Goal: Task Accomplishment & Management: Manage account settings

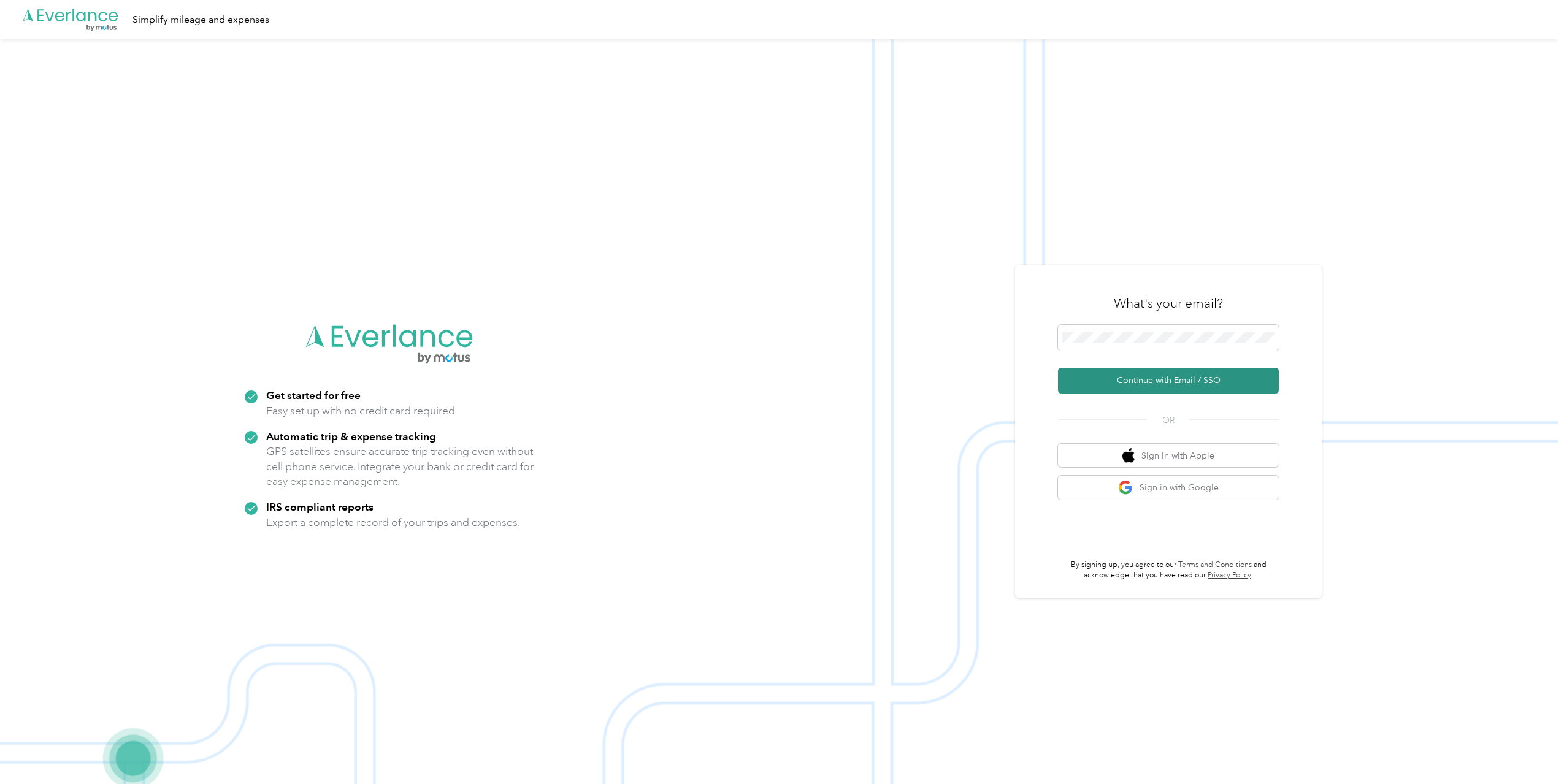
click at [1163, 386] on button "Continue with Email / SSO" at bounding box center [1168, 381] width 221 height 26
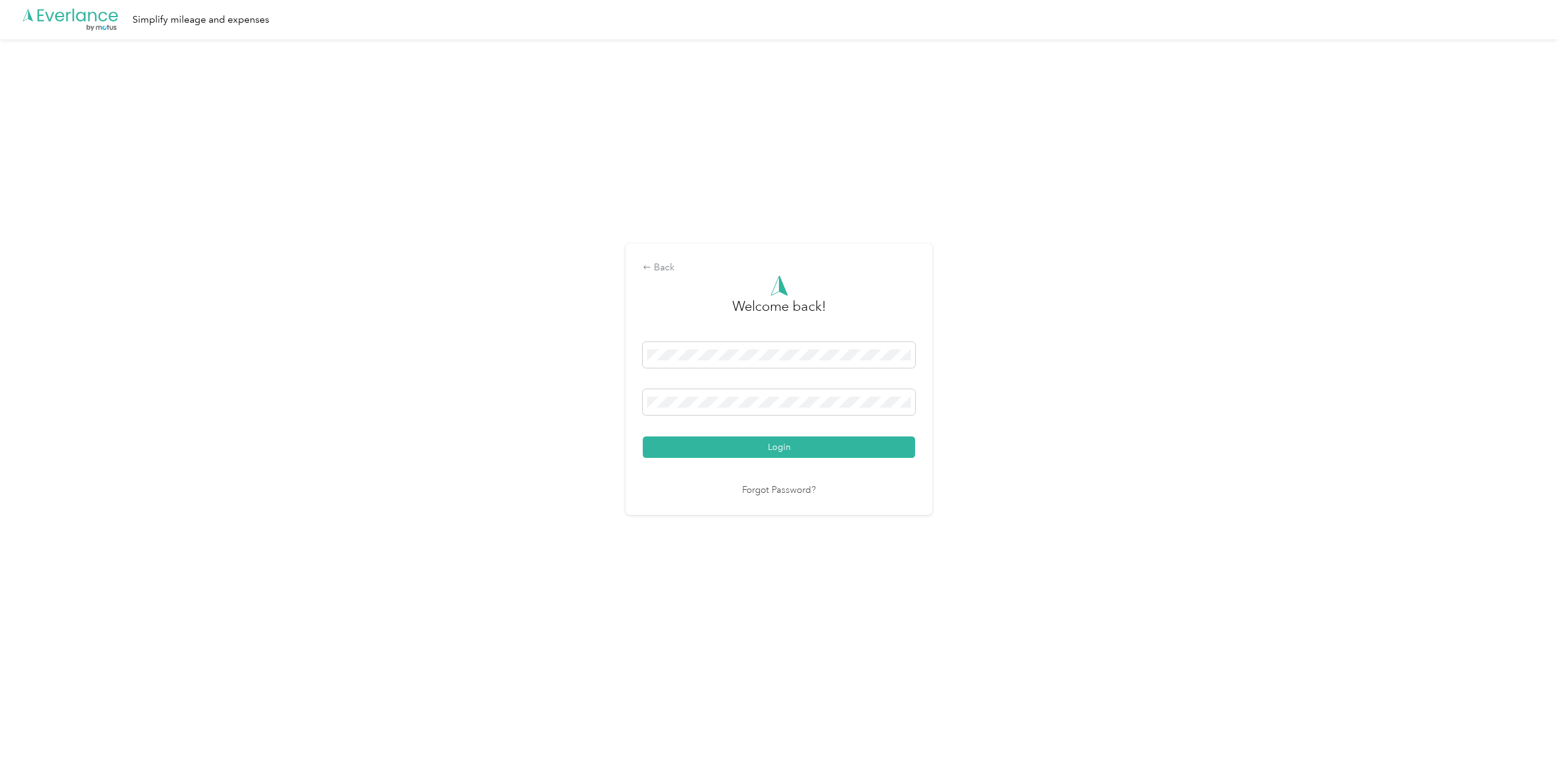
drag, startPoint x: 781, startPoint y: 445, endPoint x: 808, endPoint y: 461, distance: 31.4
click at [781, 445] on button "Login" at bounding box center [779, 447] width 272 height 21
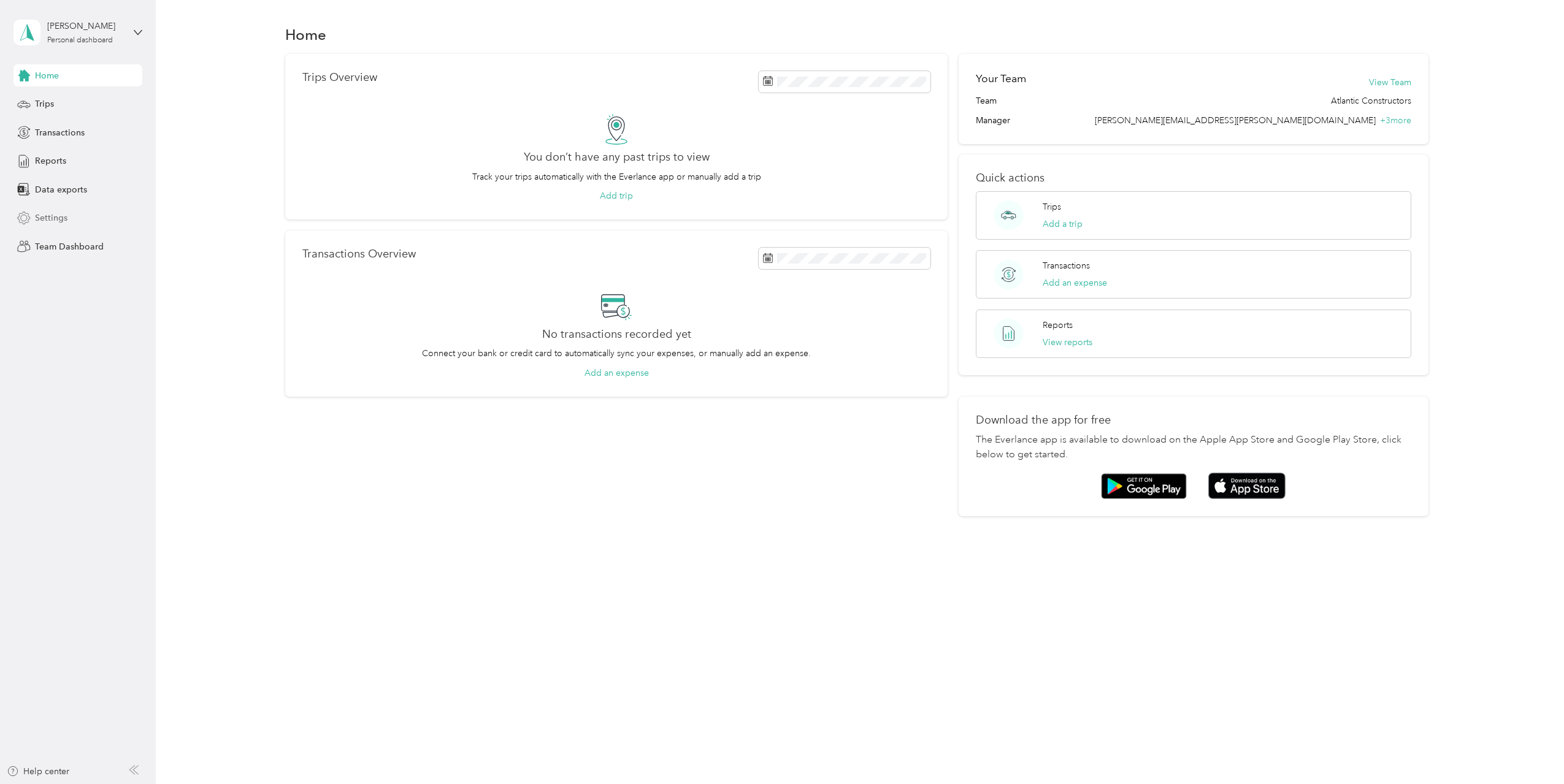
click at [50, 220] on span "Settings" at bounding box center [51, 218] width 32 height 13
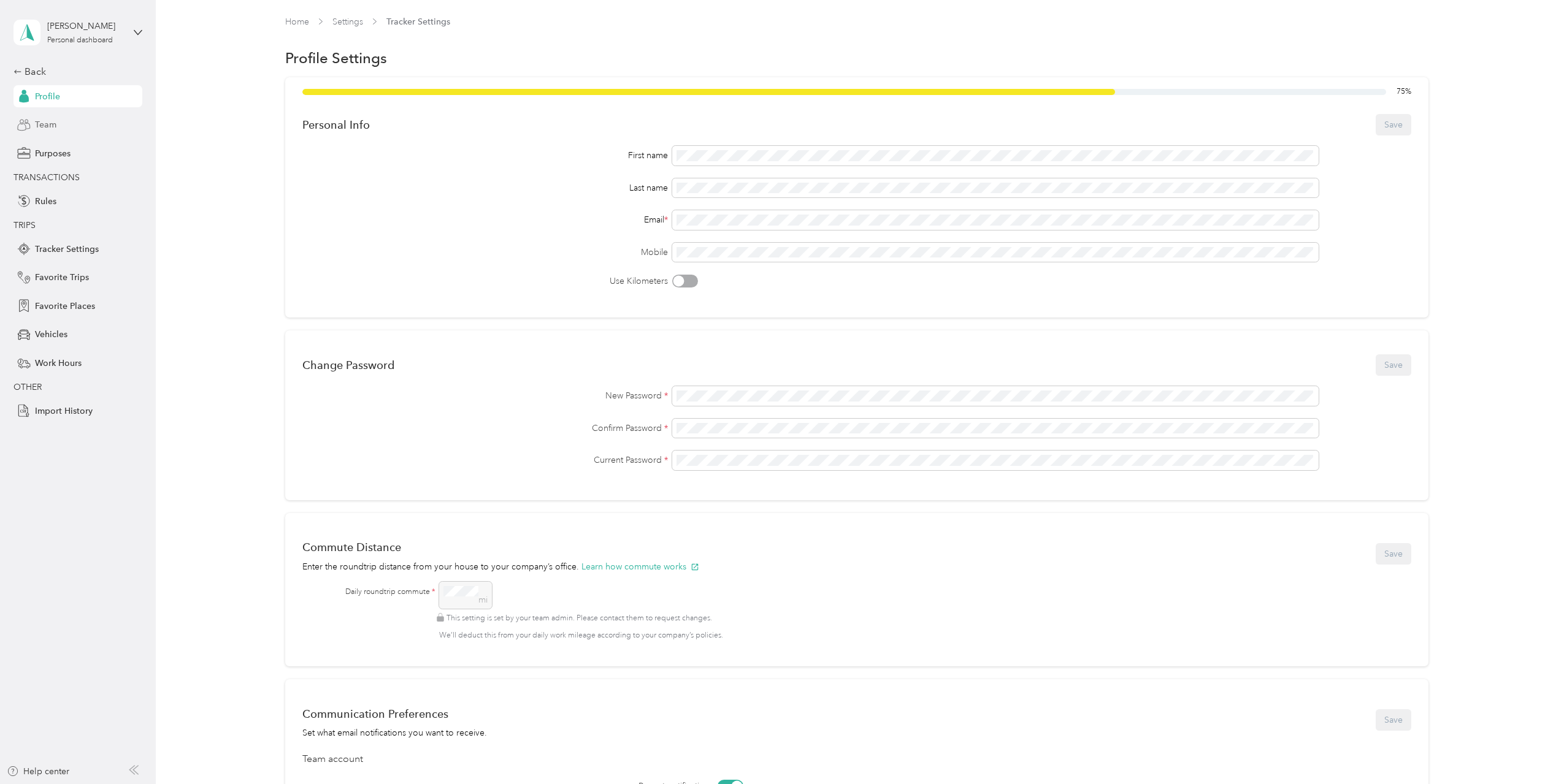
click at [51, 129] on span "Team" at bounding box center [45, 125] width 21 height 13
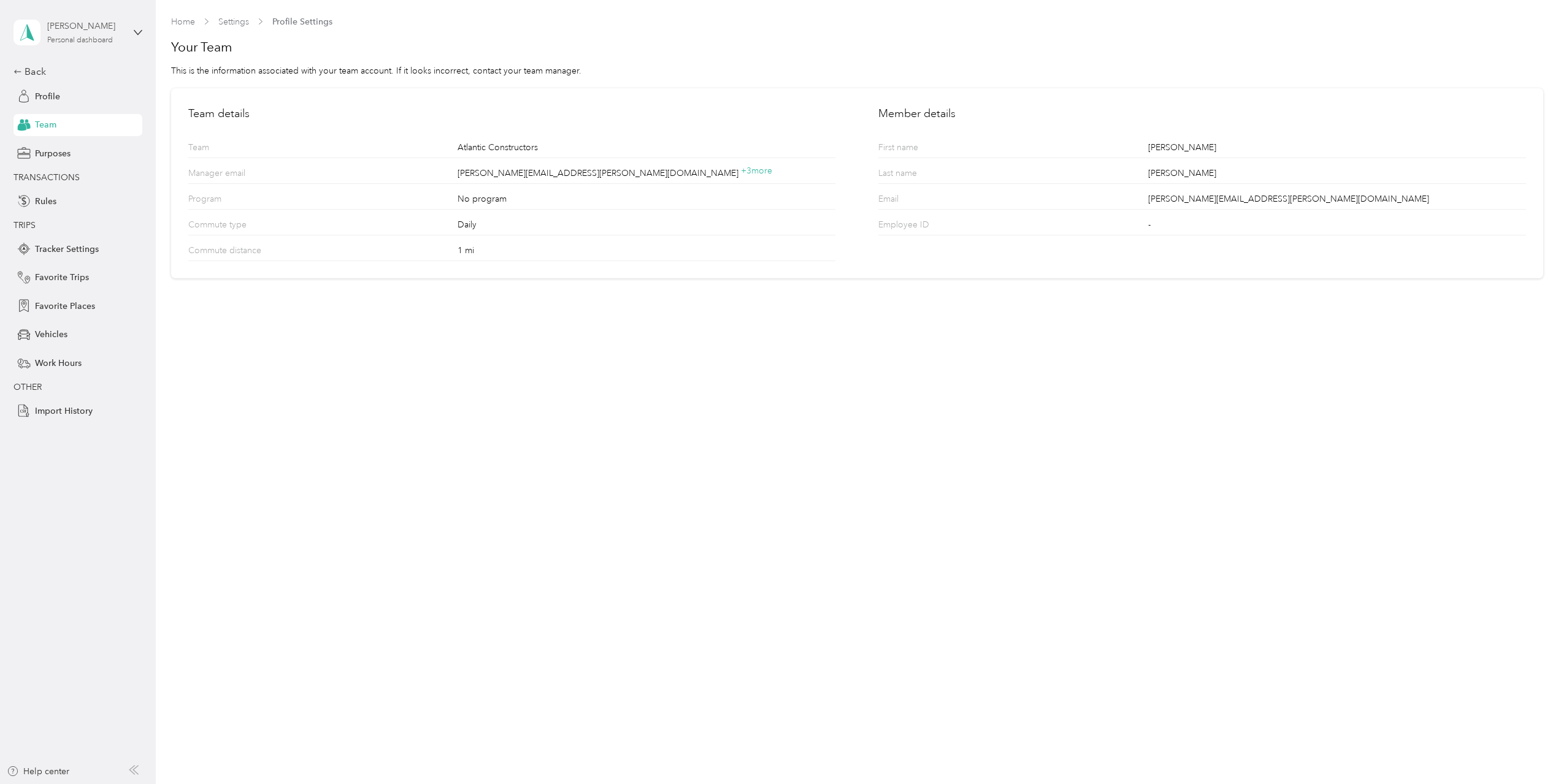
click at [65, 43] on div "Personal dashboard" at bounding box center [80, 40] width 66 height 7
click at [54, 100] on div "Team dashboard" at bounding box center [57, 101] width 66 height 13
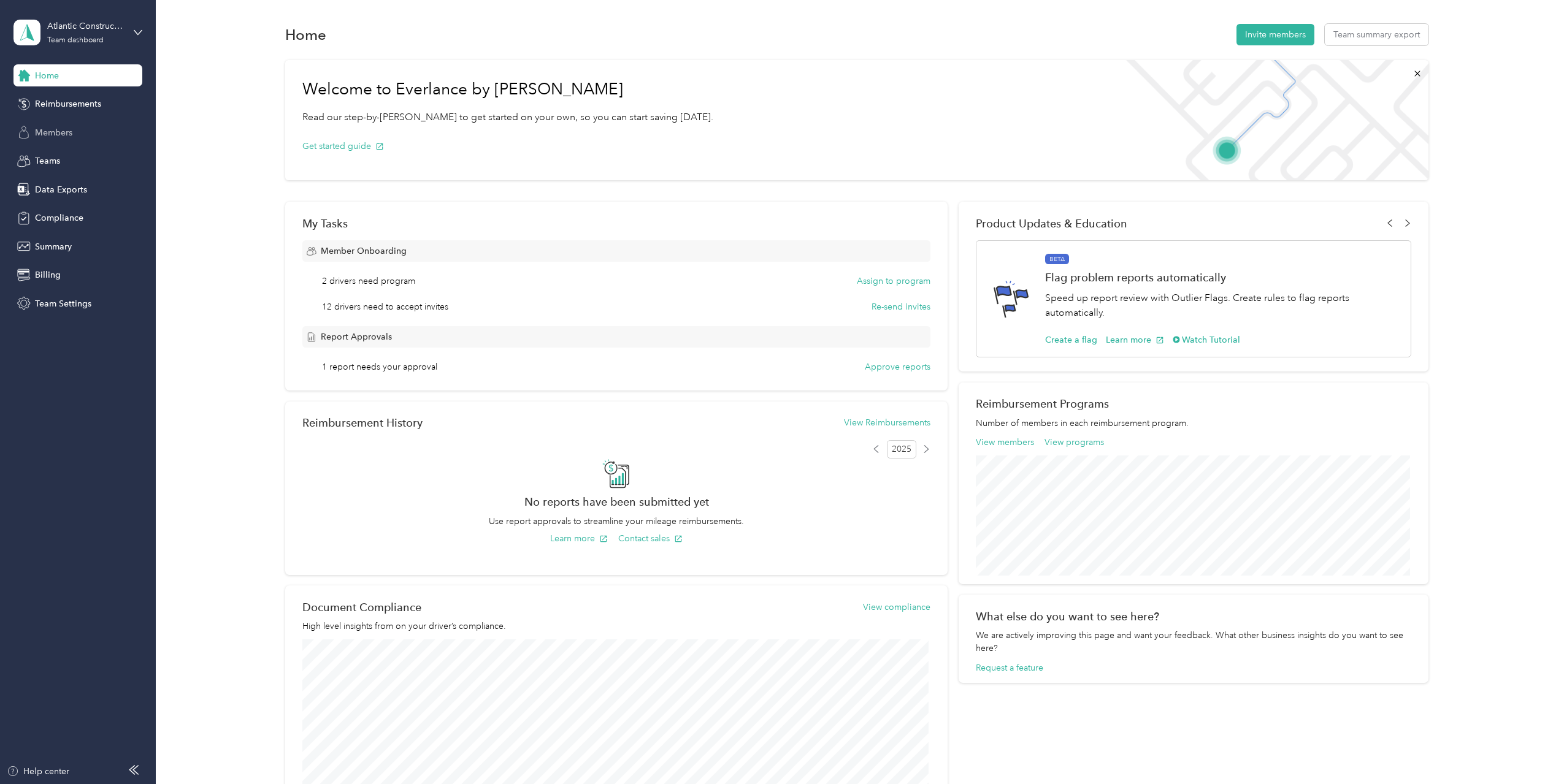
click at [66, 129] on span "Members" at bounding box center [54, 133] width 37 height 13
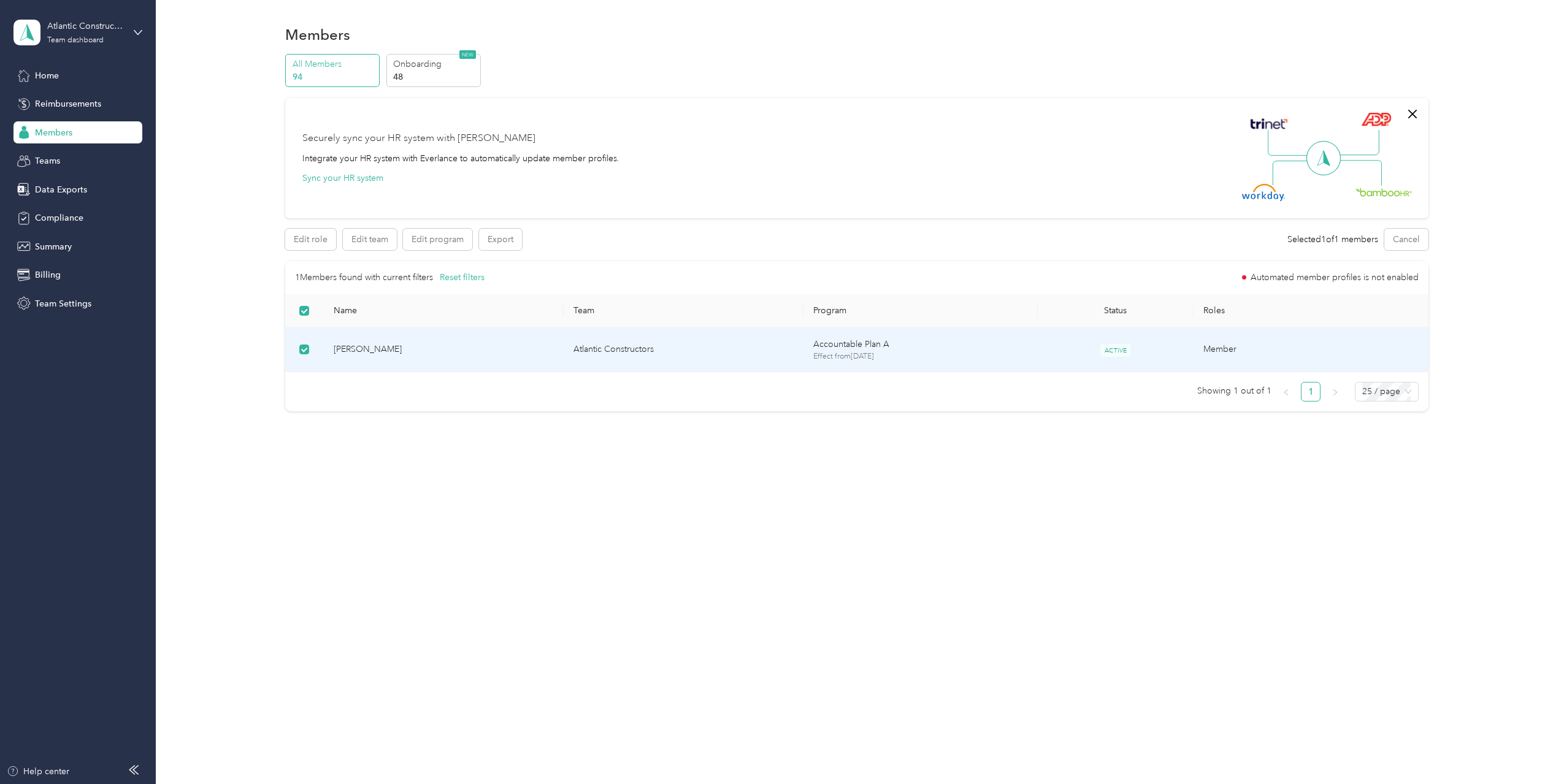
click at [363, 348] on span "[PERSON_NAME]" at bounding box center [443, 349] width 220 height 14
click at [375, 350] on span "[PERSON_NAME]" at bounding box center [443, 349] width 220 height 14
click at [596, 349] on td "Atlantic Constructors" at bounding box center [683, 350] width 239 height 45
click at [869, 351] on p "Effect from [DATE]" at bounding box center [920, 356] width 214 height 11
click at [372, 239] on button "Edit team" at bounding box center [370, 239] width 54 height 21
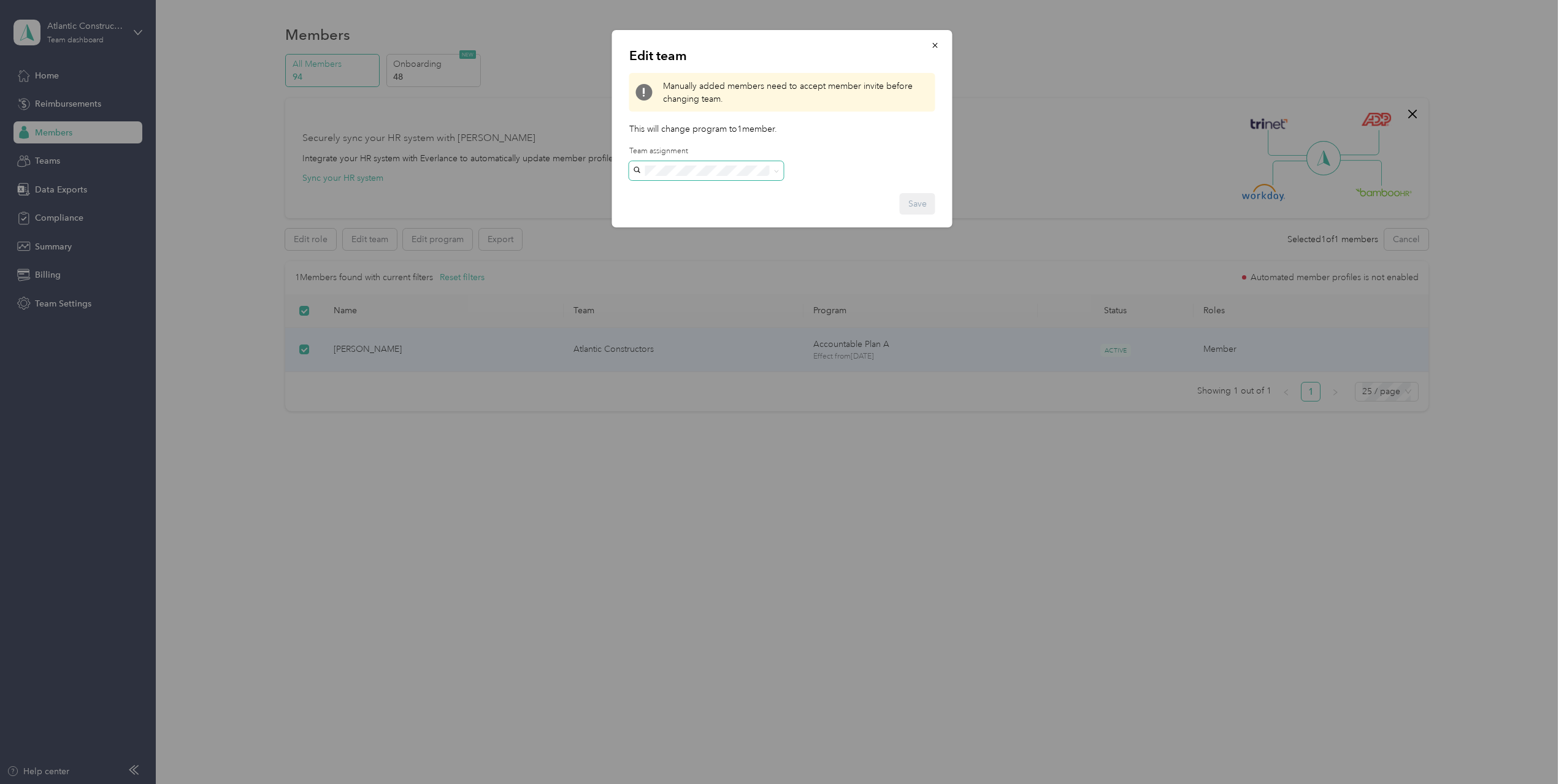
click at [778, 166] on span at bounding box center [777, 171] width 6 height 10
click at [688, 165] on span at bounding box center [706, 171] width 154 height 19
click at [691, 189] on span "[EMAIL_ADDRESS][PERSON_NAME][DOMAIN_NAME]" at bounding box center [675, 201] width 74 height 36
click at [917, 202] on button "Save" at bounding box center [917, 203] width 36 height 21
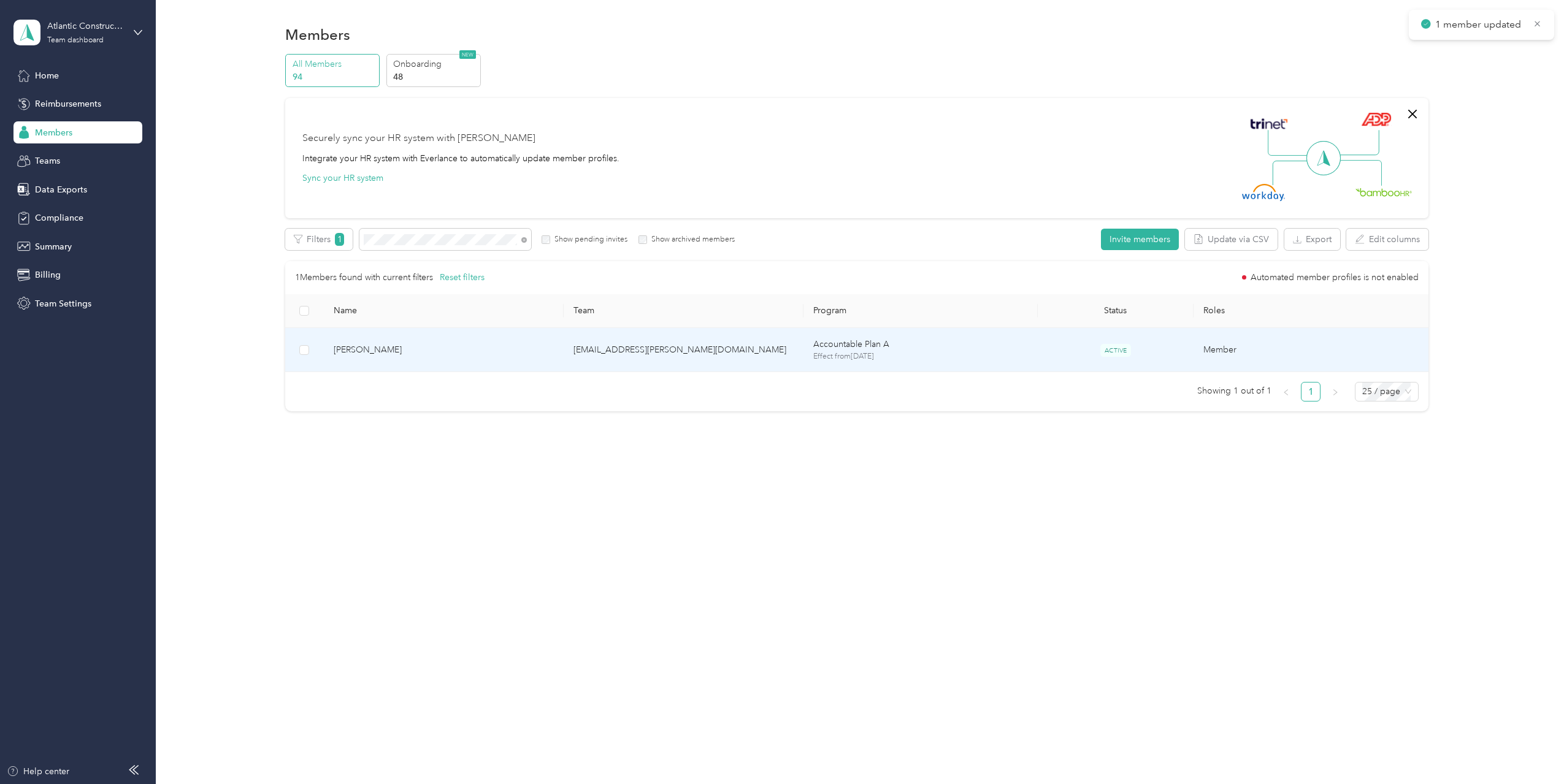
click at [645, 347] on td "[EMAIL_ADDRESS][PERSON_NAME][DOMAIN_NAME]" at bounding box center [683, 350] width 239 height 45
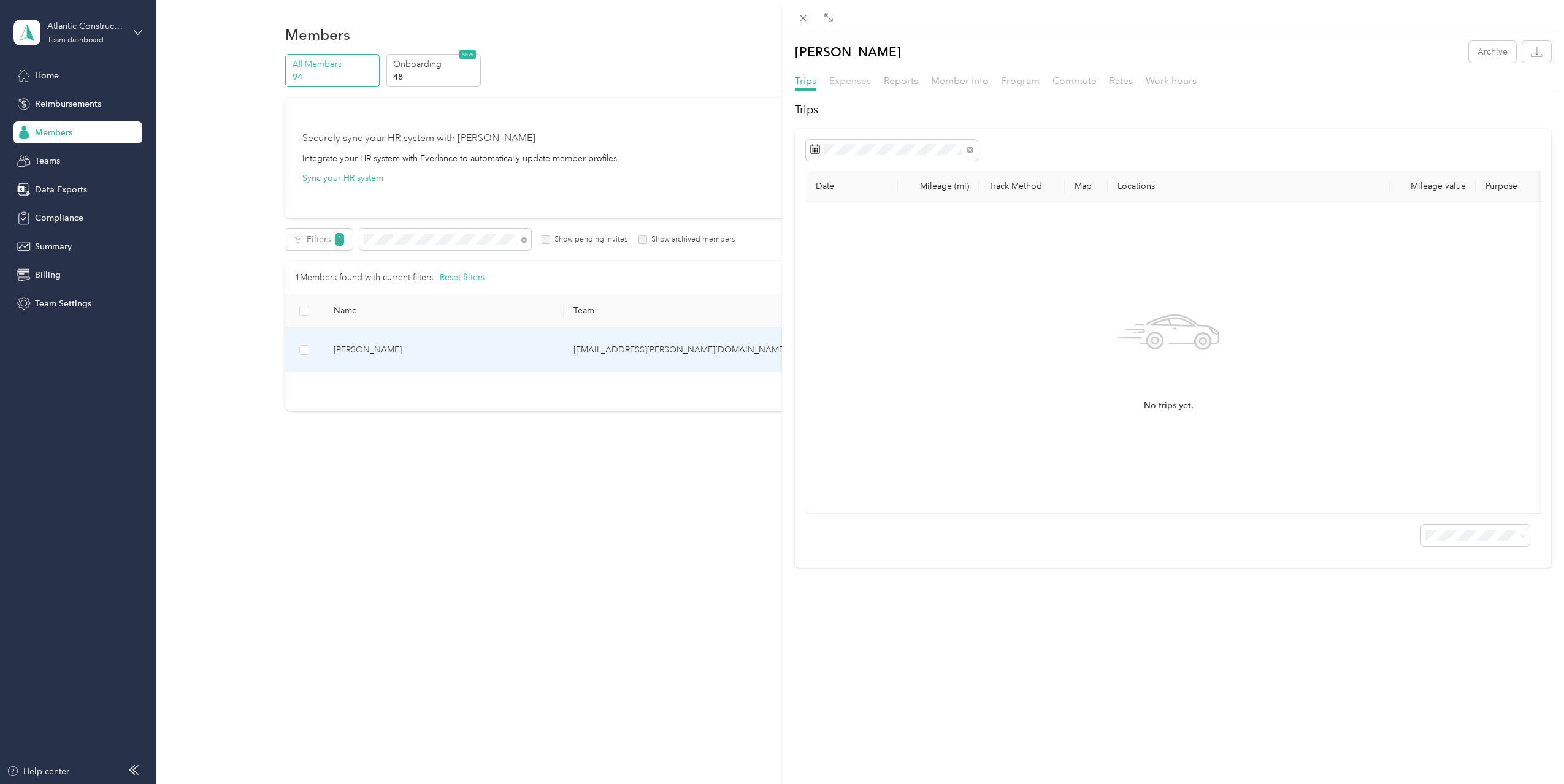
click at [855, 81] on span "Expenses" at bounding box center [850, 81] width 42 height 12
click at [900, 83] on span "Reports" at bounding box center [900, 81] width 34 height 12
click at [955, 79] on span "Member info" at bounding box center [959, 81] width 57 height 12
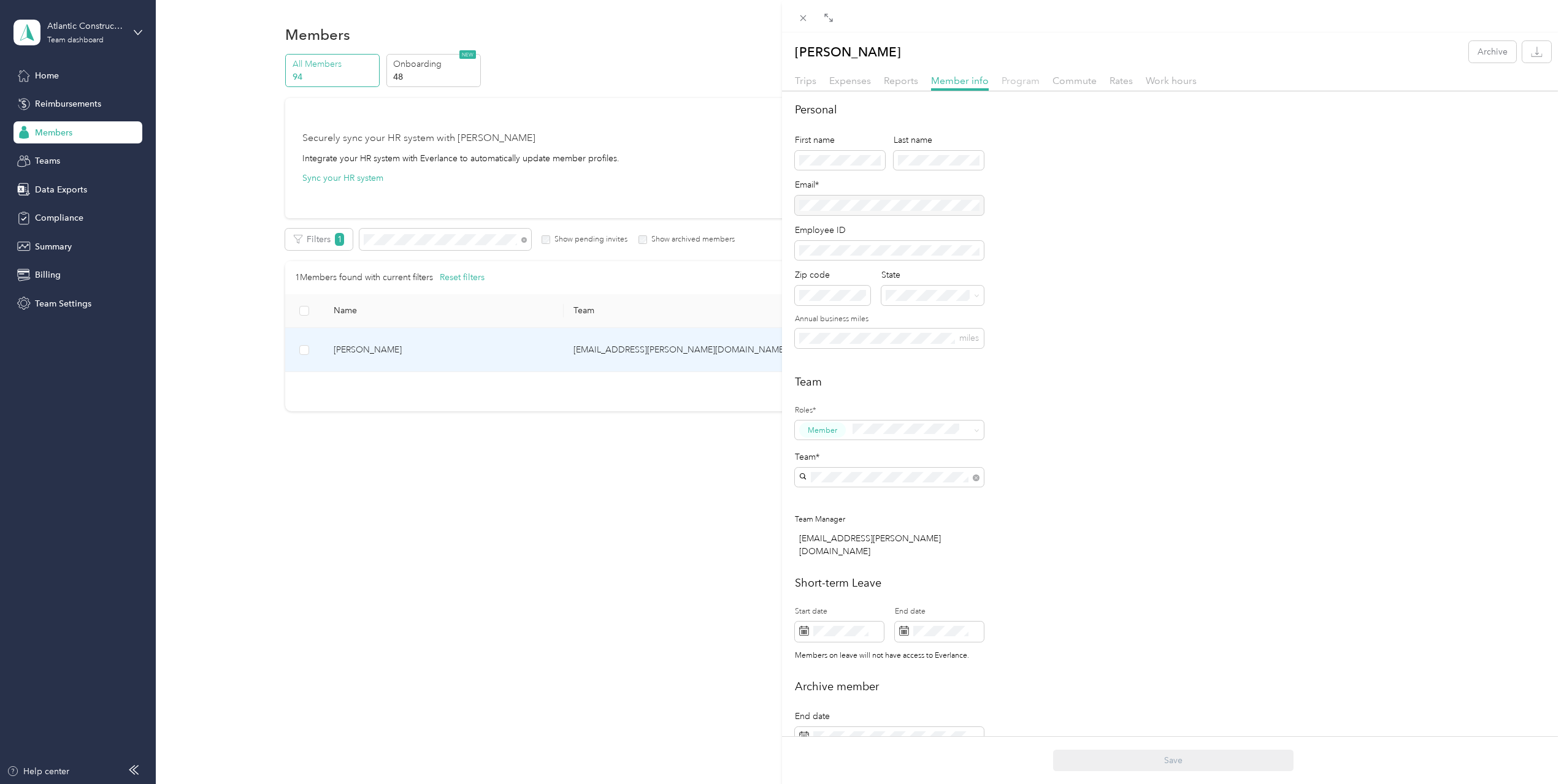
click at [1026, 76] on span "Program" at bounding box center [1021, 81] width 38 height 12
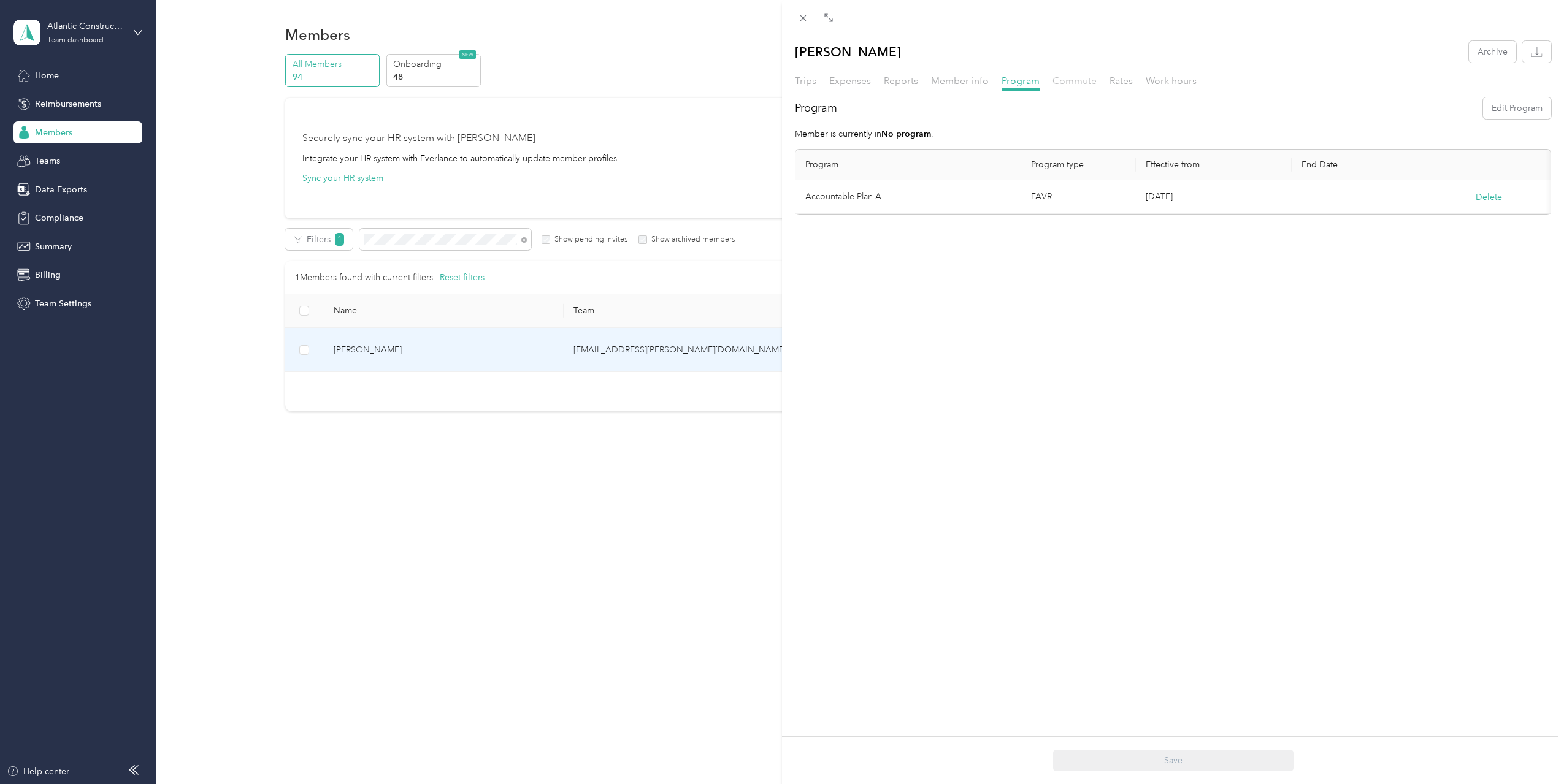
click at [1077, 79] on span "Commute" at bounding box center [1074, 81] width 44 height 12
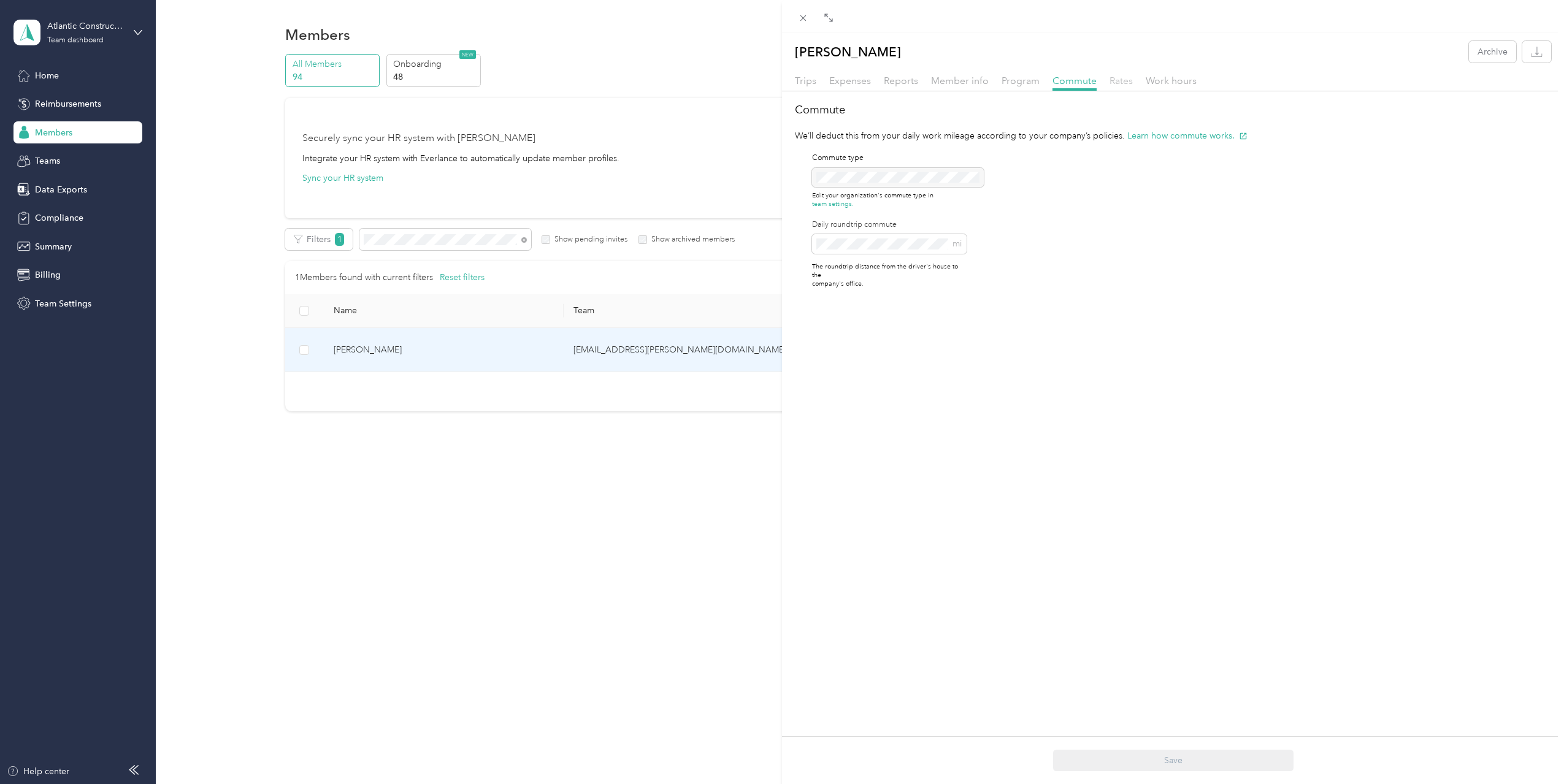
click at [1120, 81] on span "Rates" at bounding box center [1121, 81] width 23 height 12
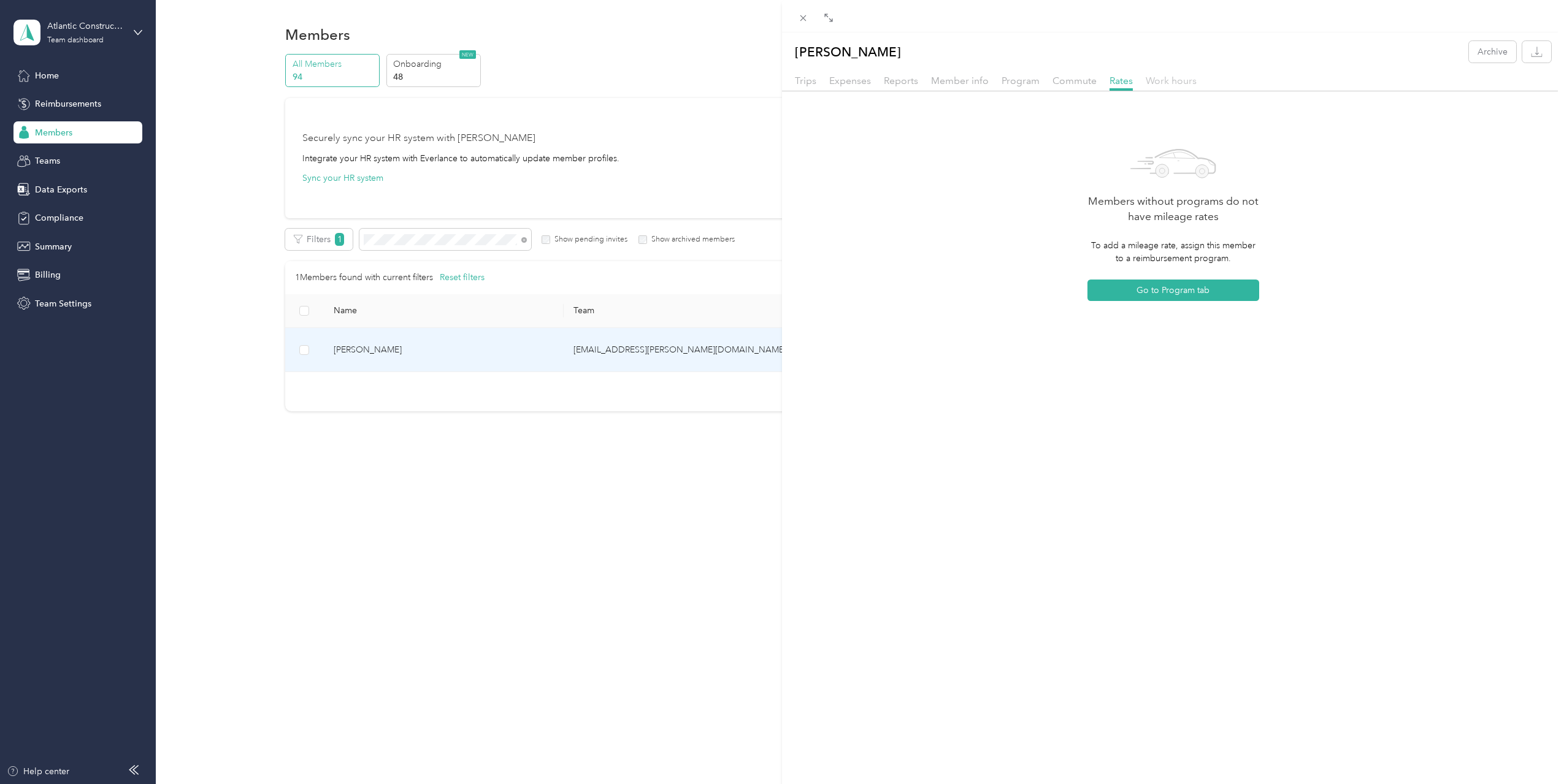
click at [1170, 82] on span "Work hours" at bounding box center [1171, 81] width 51 height 12
